Goal: Information Seeking & Learning: Learn about a topic

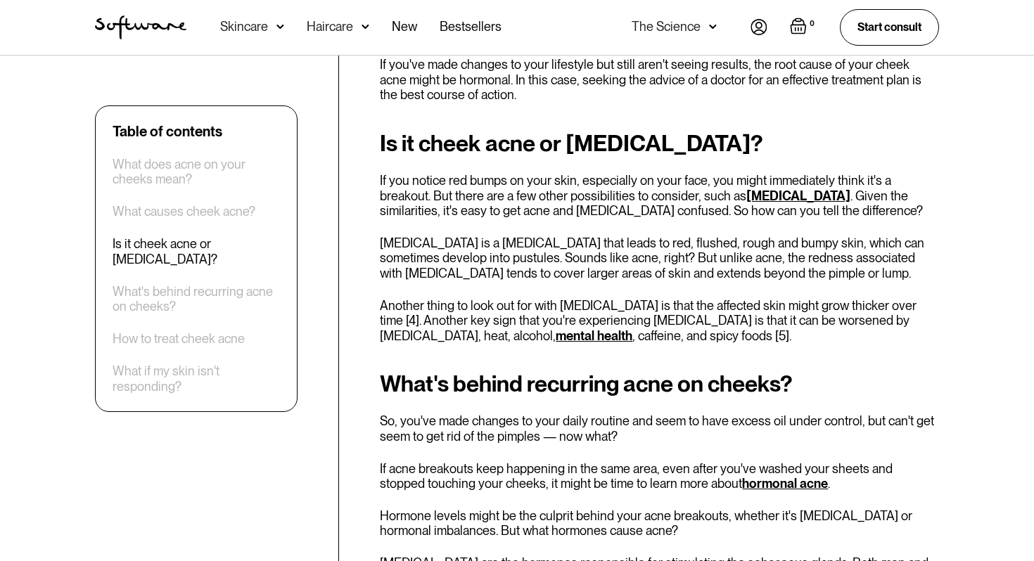
scroll to position [2469, 0]
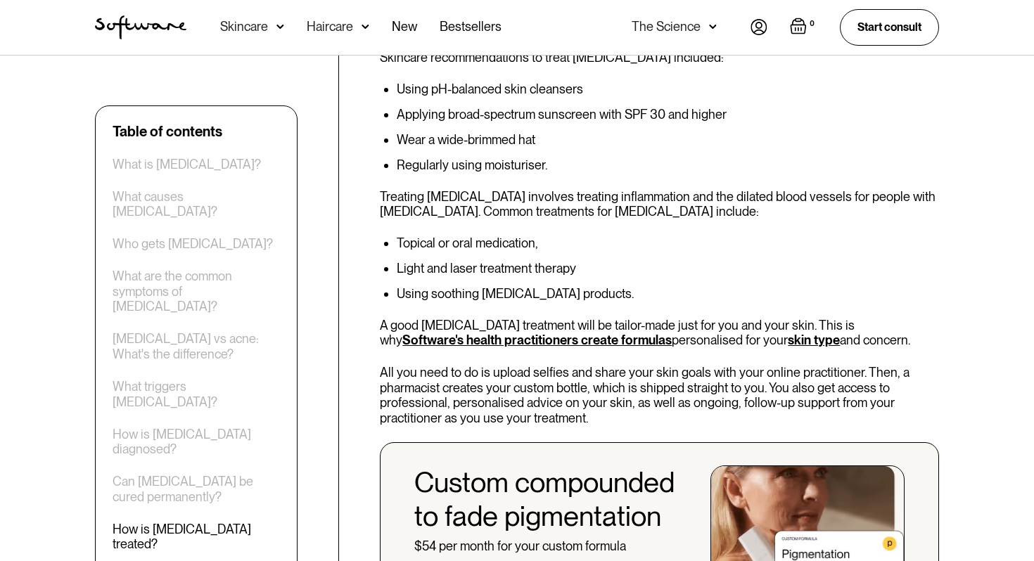
scroll to position [4709, 0]
